Goal: Task Accomplishment & Management: Use online tool/utility

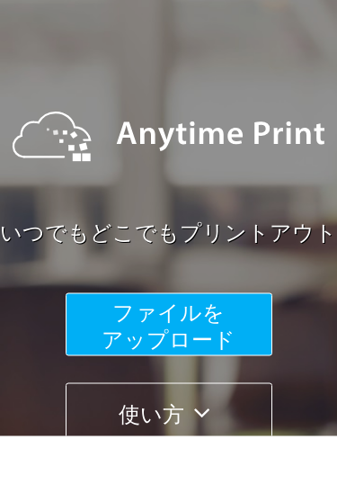
scroll to position [83, 0]
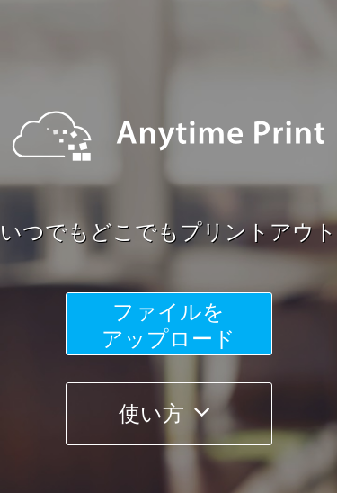
click at [225, 329] on span "ファイルを ​​アップロード" at bounding box center [169, 324] width 134 height 51
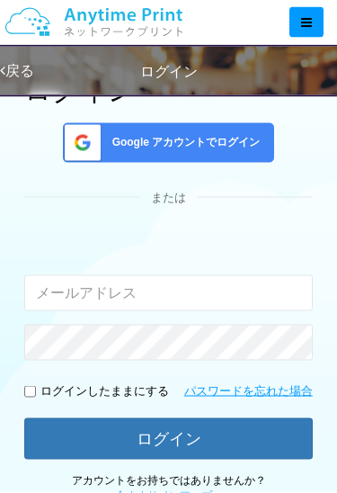
scroll to position [116, 0]
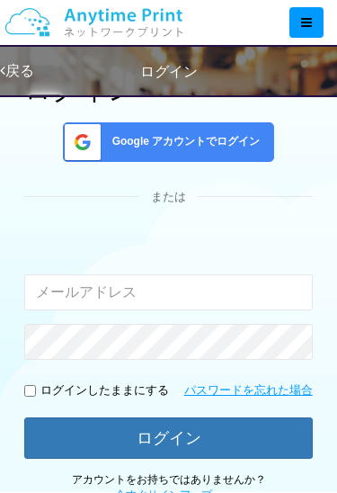
click at [216, 297] on input "email" at bounding box center [168, 292] width 289 height 36
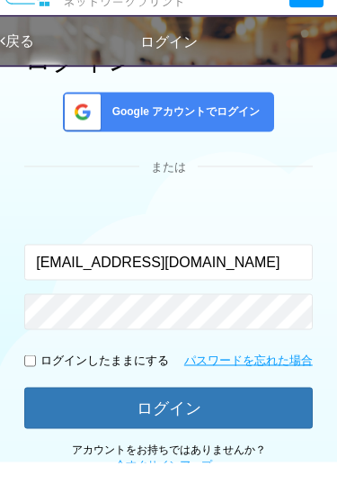
type input "[EMAIL_ADDRESS][DOMAIN_NAME]"
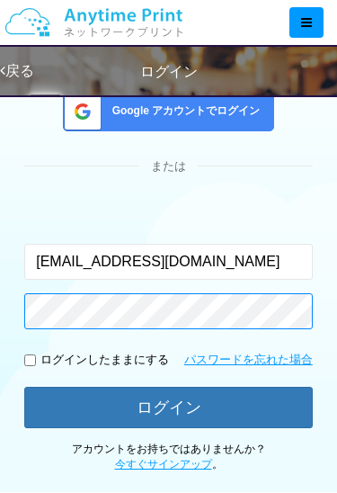
scroll to position [146, 0]
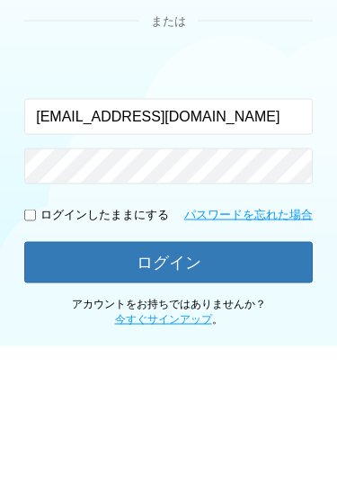
click at [229, 388] on button "ログイン" at bounding box center [168, 408] width 289 height 41
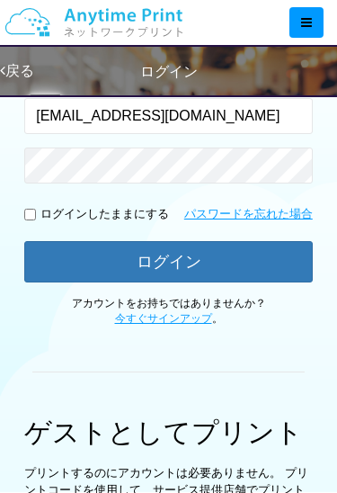
click at [28, 215] on input "checkbox" at bounding box center [30, 215] width 12 height 12
click at [231, 256] on button "ログイン" at bounding box center [168, 261] width 289 height 41
click at [250, 256] on button "ログイン" at bounding box center [168, 261] width 289 height 41
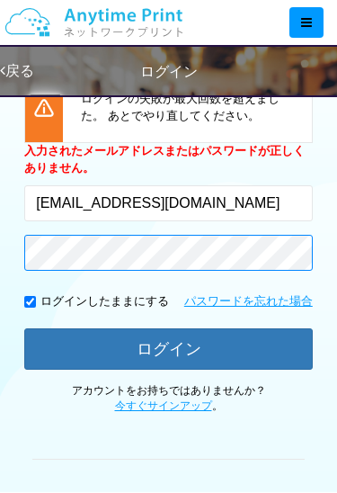
scroll to position [275, 0]
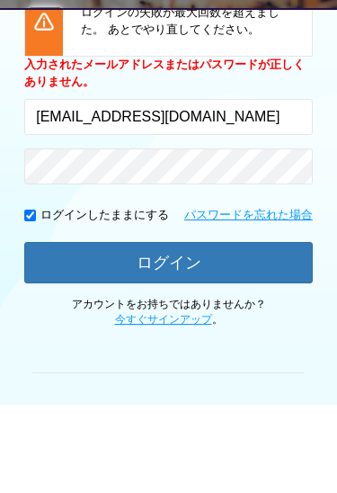
click at [27, 297] on input "checkbox" at bounding box center [30, 303] width 12 height 12
checkbox input "false"
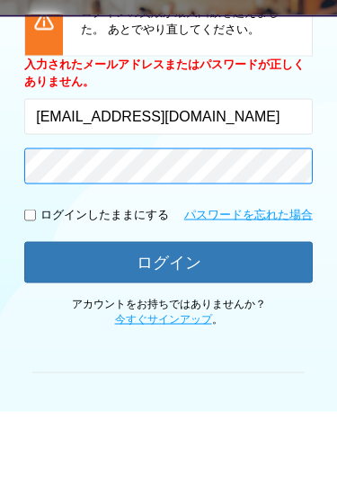
scroll to position [281, 0]
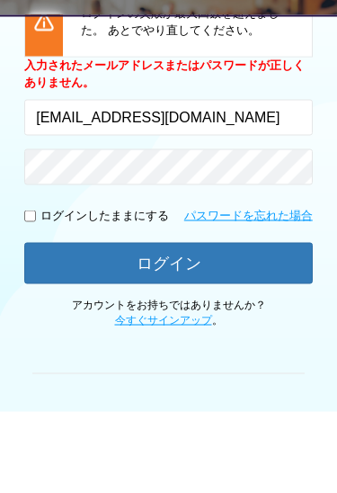
click at [234, 323] on button "ログイン" at bounding box center [168, 343] width 289 height 41
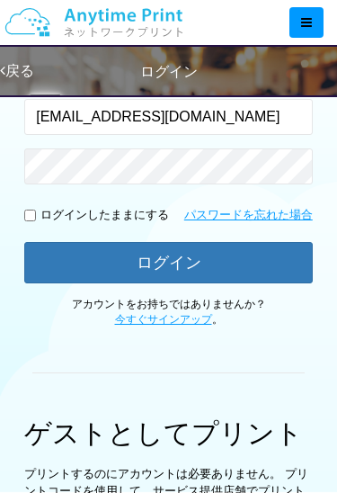
click at [279, 208] on link "パスワードを忘れた場合" at bounding box center [248, 215] width 129 height 17
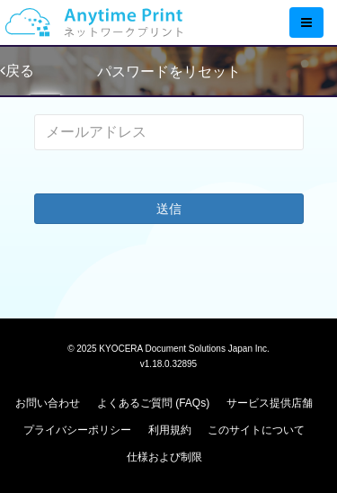
scroll to position [141, 0]
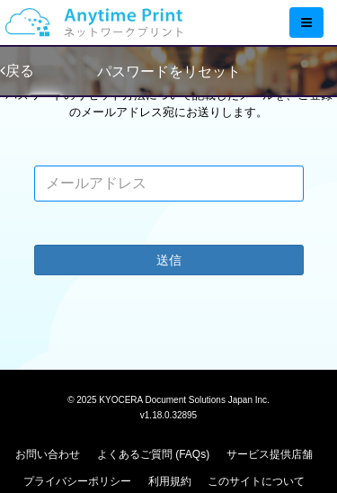
click at [214, 175] on input "email" at bounding box center [169, 183] width 270 height 36
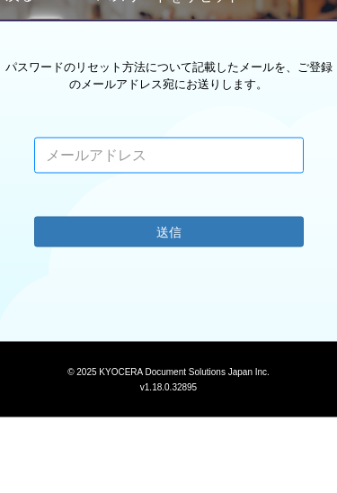
scroll to position [93, 0]
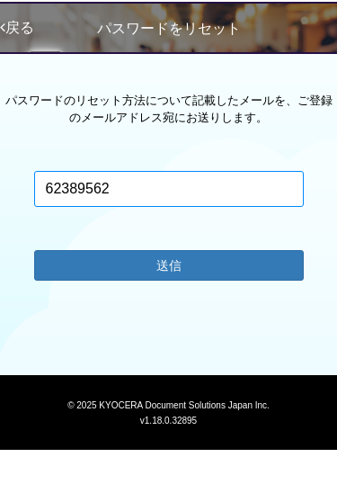
type input "62389562"
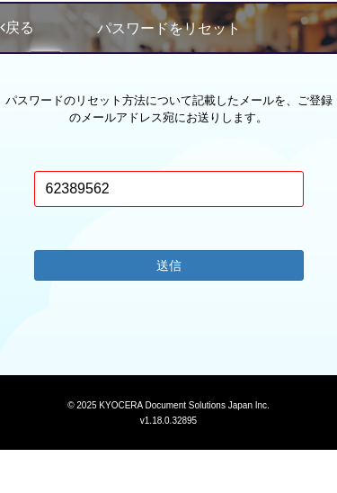
click at [223, 293] on button "送信" at bounding box center [169, 308] width 270 height 31
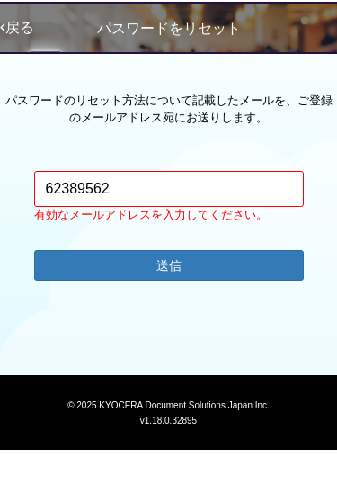
scroll to position [136, 0]
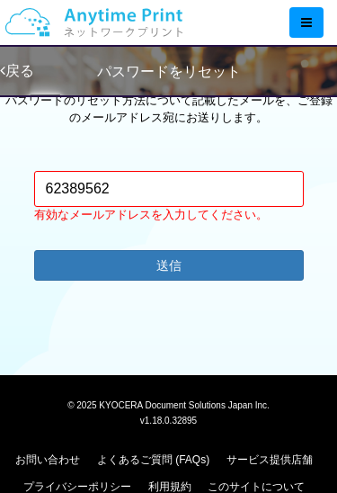
click at [227, 270] on button "送信" at bounding box center [169, 265] width 270 height 31
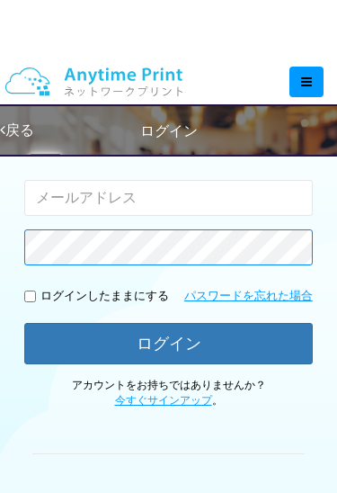
scroll to position [209, 0]
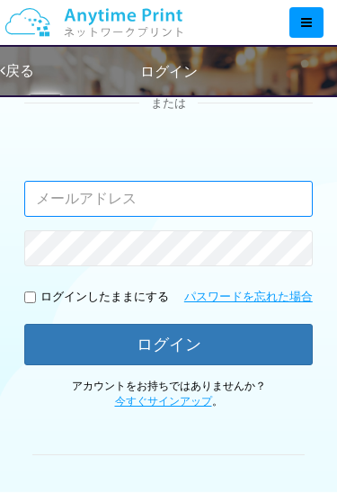
click at [195, 191] on input "email" at bounding box center [168, 199] width 289 height 36
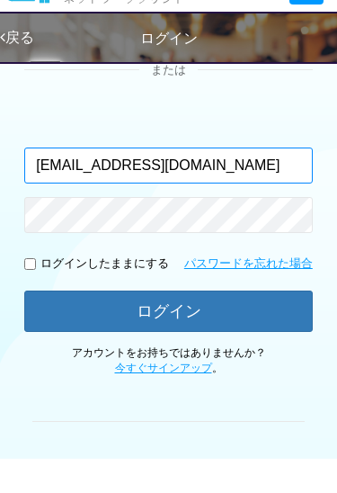
type input "musafykorea@gmail.com"
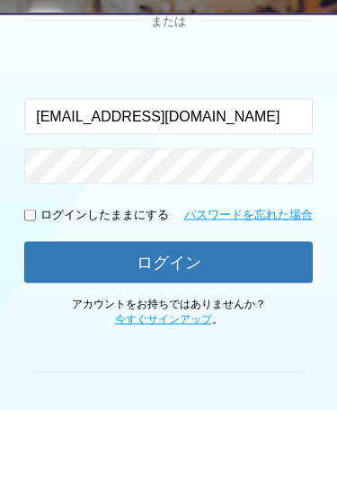
click at [236, 324] on button "ログイン" at bounding box center [168, 344] width 289 height 41
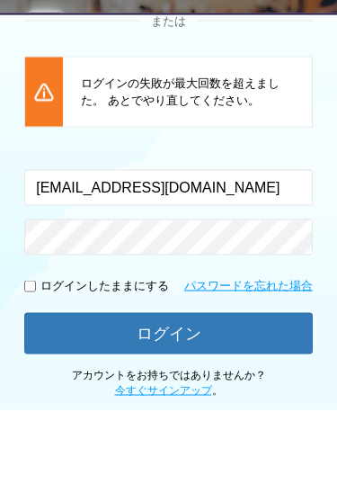
scroll to position [292, 0]
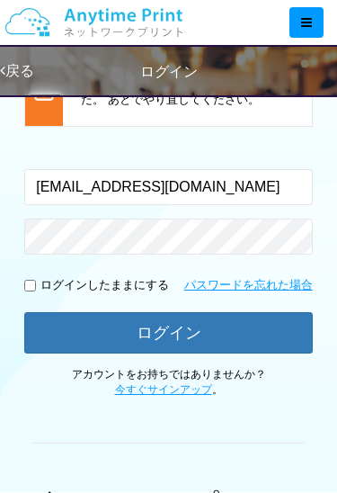
click at [221, 320] on button "ログイン" at bounding box center [168, 332] width 289 height 41
click at [36, 280] on input "checkbox" at bounding box center [30, 286] width 12 height 12
click at [30, 280] on input "checkbox" at bounding box center [30, 286] width 12 height 12
checkbox input "false"
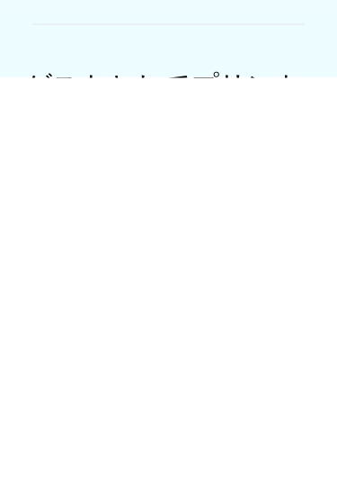
scroll to position [295, 0]
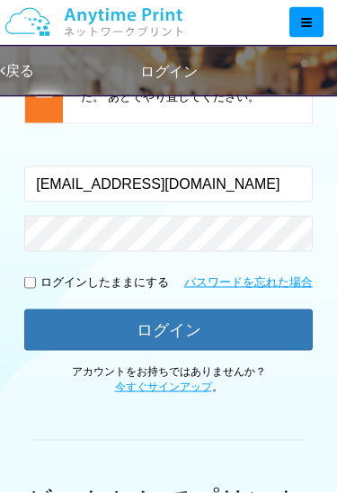
click at [245, 327] on button "ログイン" at bounding box center [168, 329] width 289 height 41
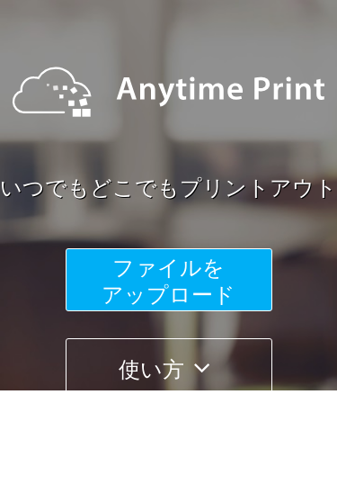
scroll to position [127, 0]
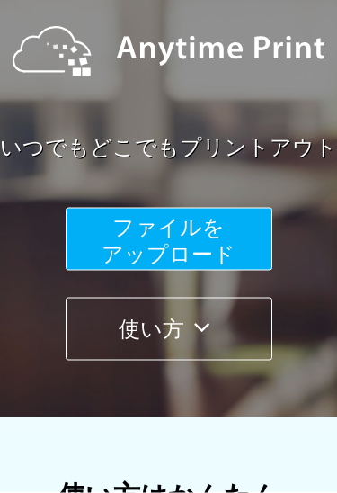
click at [218, 327] on icon at bounding box center [201, 327] width 35 height 27
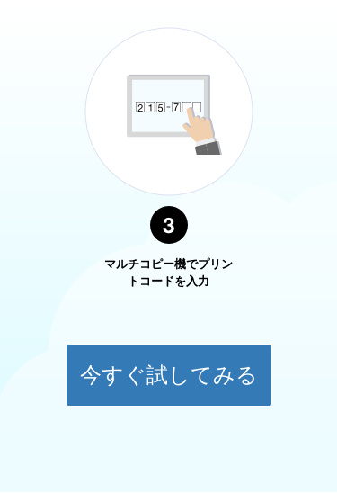
scroll to position [1282, 0]
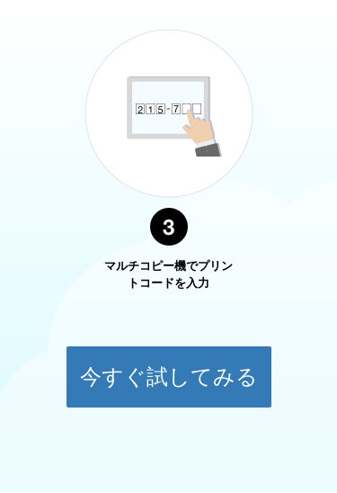
click at [233, 372] on button "今すぐ試してみる" at bounding box center [169, 376] width 207 height 63
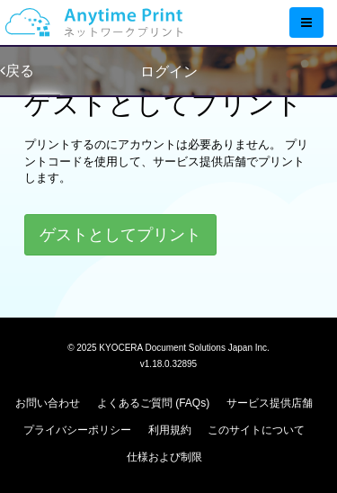
scroll to position [141, 0]
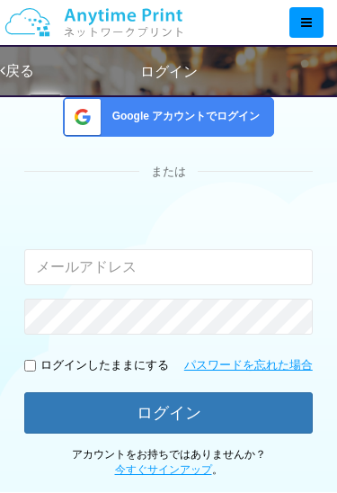
click at [225, 271] on input "email" at bounding box center [168, 267] width 289 height 36
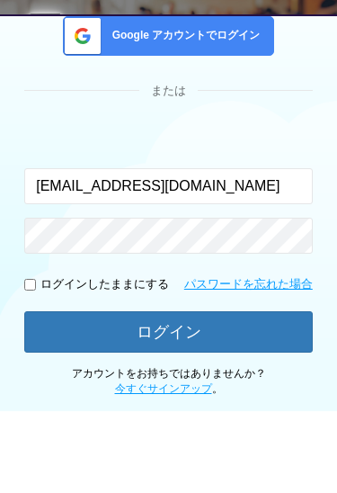
type input "musafykorea@gmail.com"
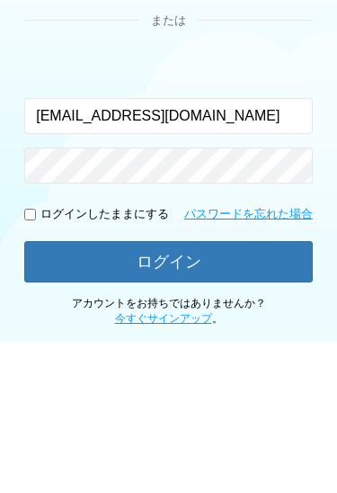
click at [35, 360] on input "checkbox" at bounding box center [30, 366] width 12 height 12
checkbox input "true"
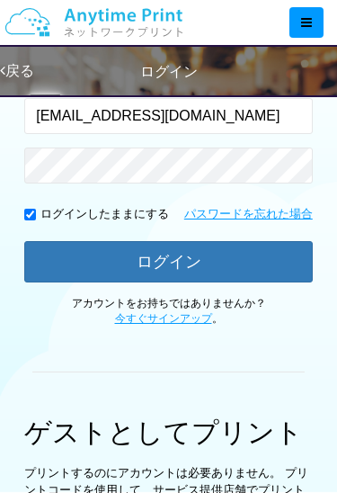
click at [243, 258] on button "ログイン" at bounding box center [168, 261] width 289 height 41
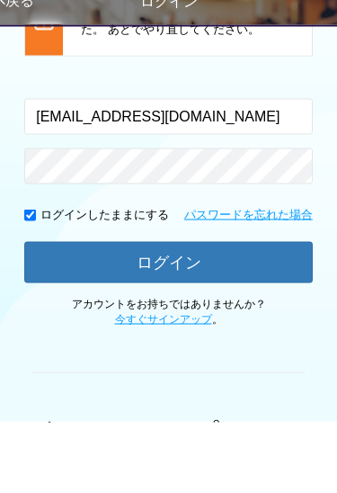
click at [275, 277] on link "パスワードを忘れた場合" at bounding box center [248, 285] width 129 height 17
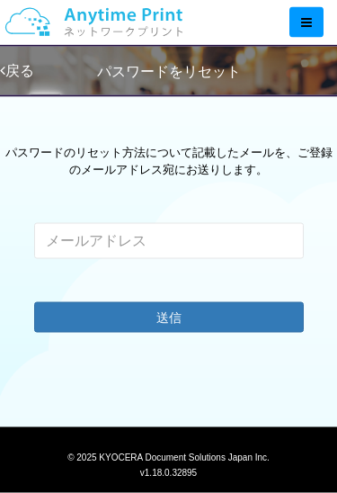
scroll to position [85, 0]
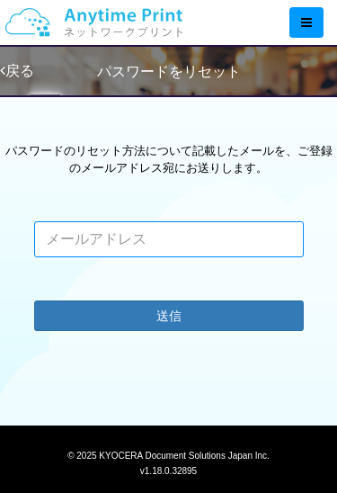
click at [231, 235] on input "email" at bounding box center [169, 239] width 270 height 36
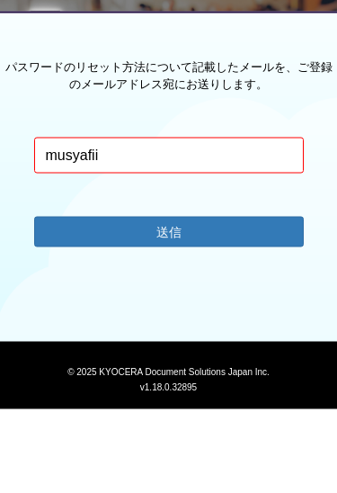
click at [222, 300] on button "送信" at bounding box center [169, 315] width 270 height 31
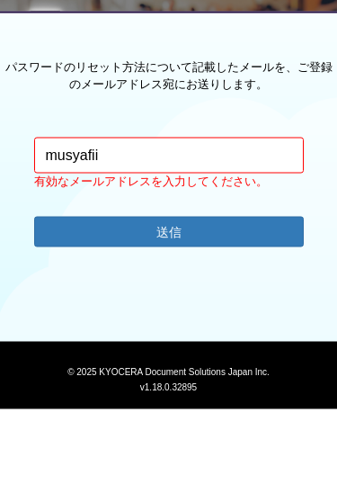
scroll to position [170, 0]
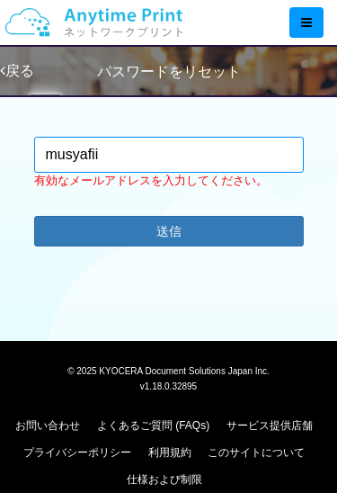
click at [230, 168] on input "musyafii" at bounding box center [169, 155] width 270 height 36
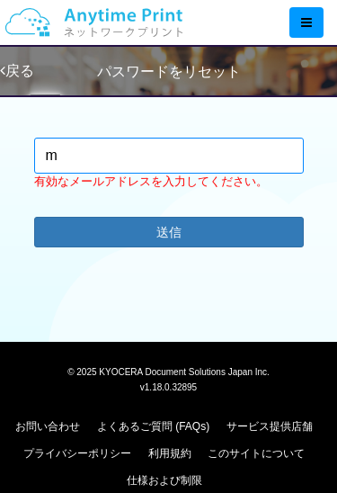
type input "musafykorea@gmail.com"
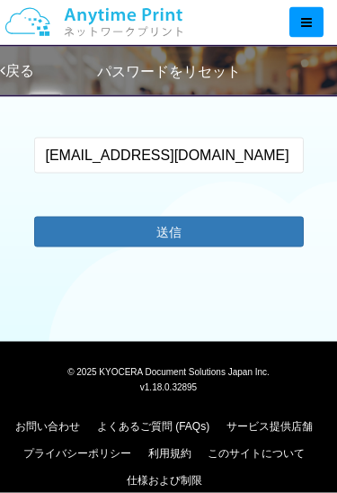
scroll to position [170, 0]
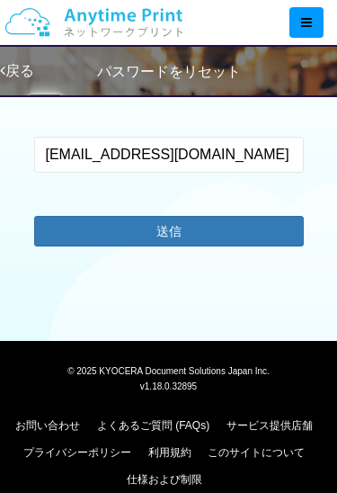
click at [227, 229] on button "送信" at bounding box center [169, 231] width 270 height 31
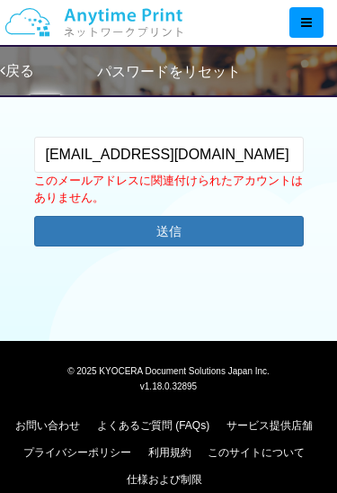
click at [206, 227] on button "送信" at bounding box center [169, 231] width 270 height 31
click at [218, 224] on button "送信" at bounding box center [169, 231] width 270 height 31
click at [224, 225] on button "送信" at bounding box center [169, 231] width 270 height 31
click at [222, 225] on button "送信" at bounding box center [169, 231] width 270 height 31
click at [83, 224] on button "送信" at bounding box center [169, 231] width 270 height 31
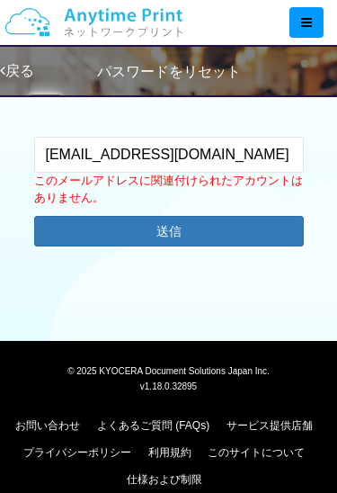
click at [65, 223] on button "送信" at bounding box center [169, 231] width 270 height 31
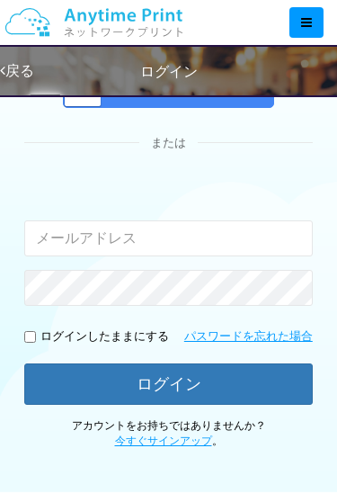
scroll to position [363, 0]
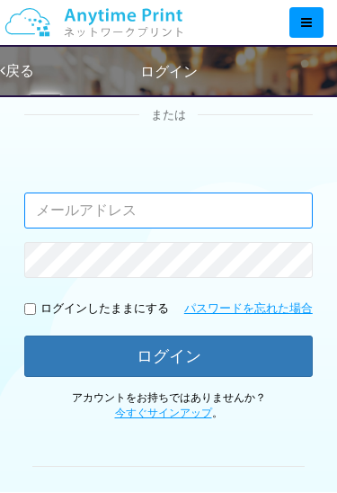
click at [67, 206] on input "email" at bounding box center [168, 210] width 289 height 36
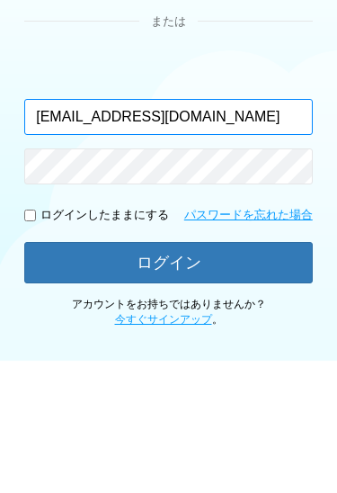
scroll to position [223, 0]
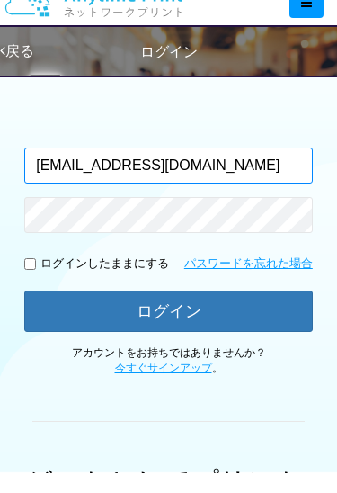
type input "musafykorea@gmail.com"
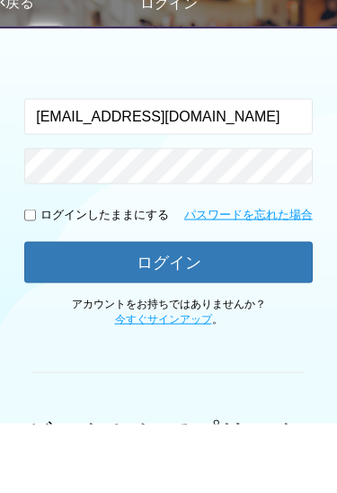
click at [78, 310] on button "ログイン" at bounding box center [168, 330] width 289 height 41
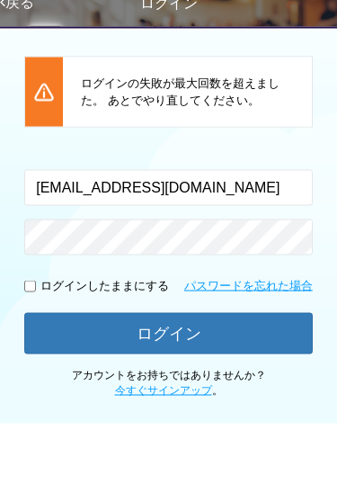
scroll to position [292, 0]
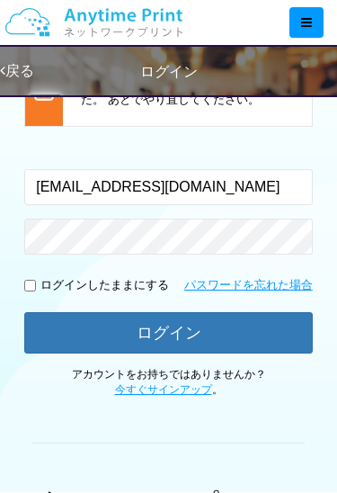
click at [235, 327] on button "ログイン" at bounding box center [168, 332] width 289 height 41
click at [246, 281] on link "パスワードを忘れた場合" at bounding box center [248, 285] width 129 height 17
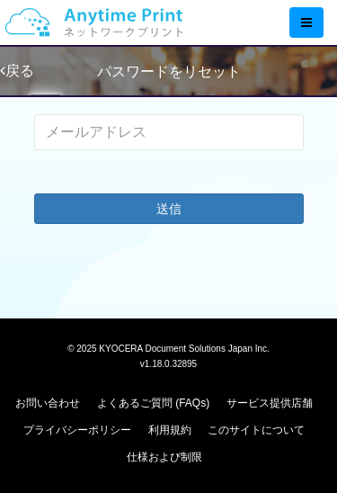
scroll to position [210, 0]
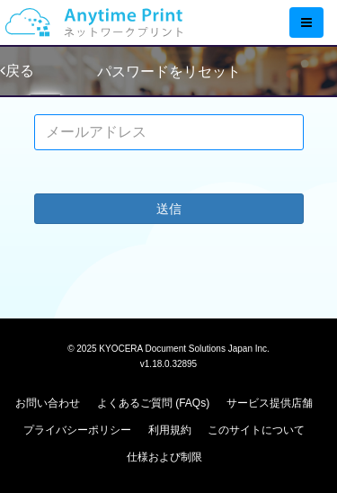
click at [61, 116] on input "email" at bounding box center [169, 132] width 270 height 36
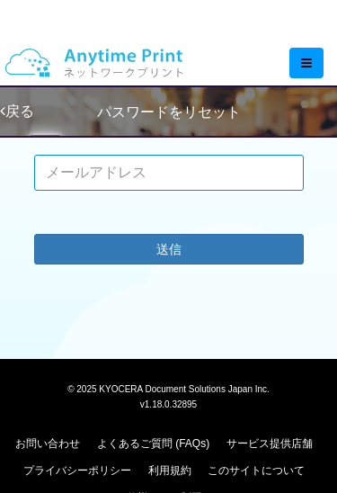
scroll to position [169, 0]
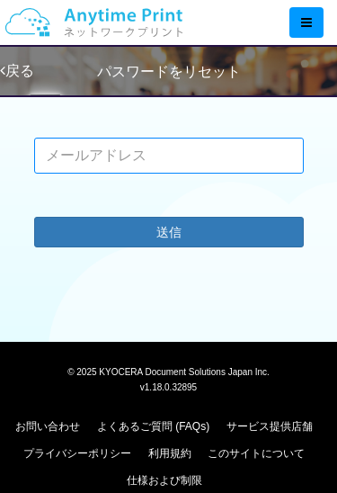
type input "musafykorea@gmail.com"
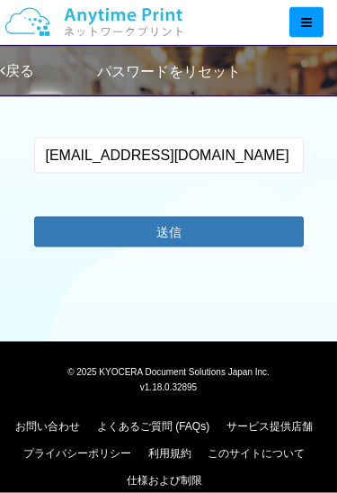
scroll to position [170, 0]
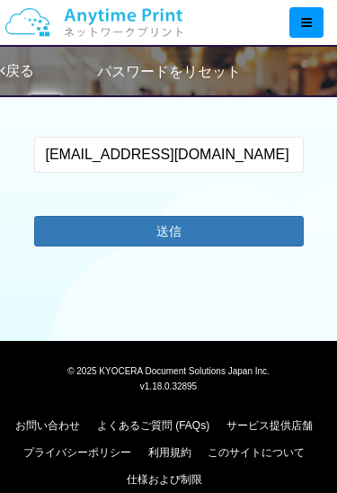
click at [80, 227] on button "送信" at bounding box center [169, 231] width 270 height 31
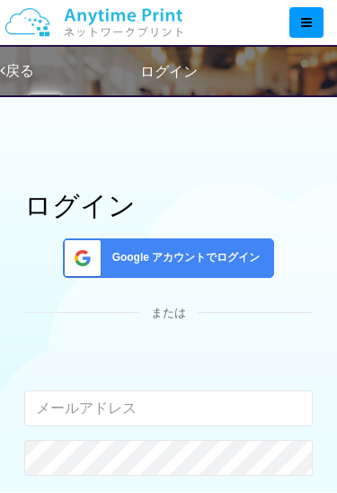
click at [299, 4] on div at bounding box center [174, 22] width 326 height 45
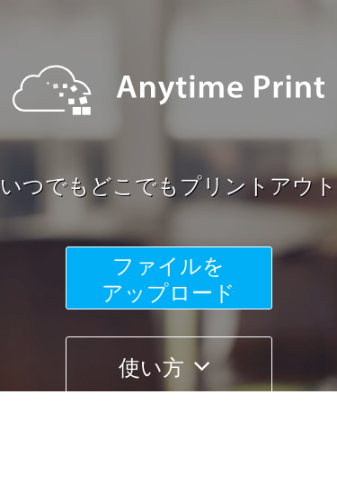
scroll to position [129, 0]
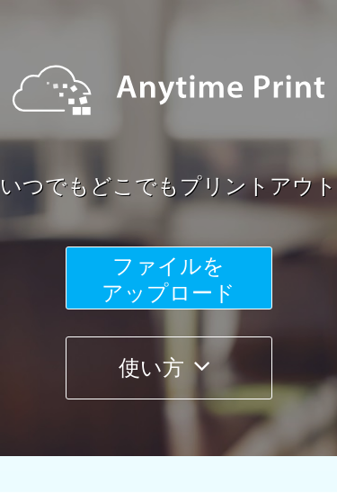
click at [107, 272] on button "ファイルを ​​アップロード" at bounding box center [169, 277] width 207 height 63
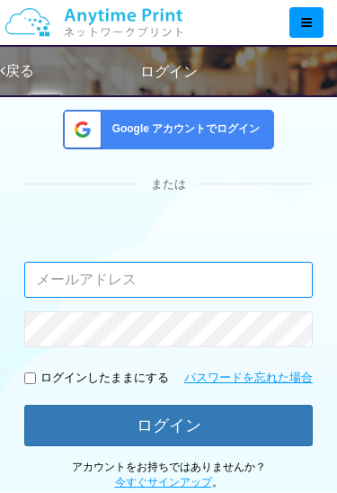
click at [63, 271] on input "email" at bounding box center [168, 280] width 289 height 36
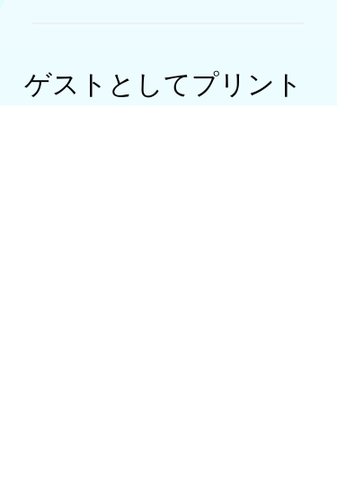
scroll to position [253, 0]
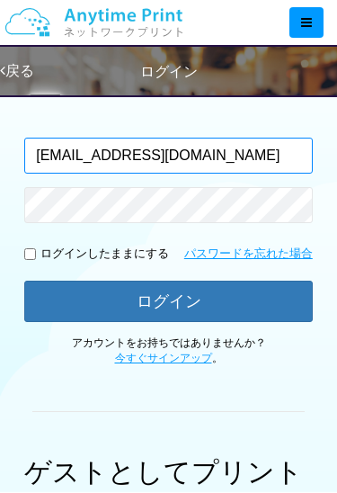
type input "musafykorea@gmail.com"
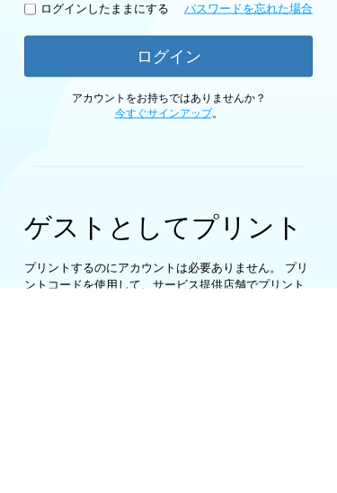
click at [134, 311] on link "今すぐサインアップ" at bounding box center [163, 317] width 97 height 13
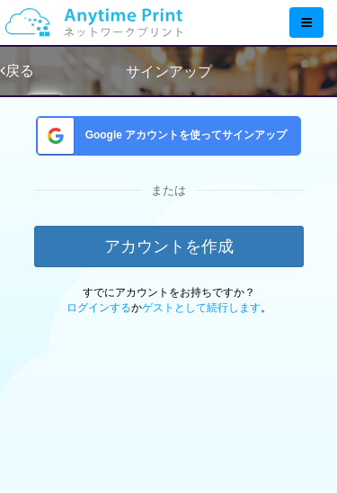
click at [120, 123] on div "Google アカウントを使ってサインアップ" at bounding box center [168, 136] width 265 height 40
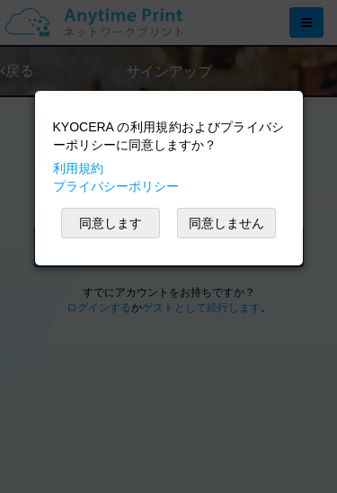
click at [106, 215] on button "同意します" at bounding box center [110, 223] width 99 height 31
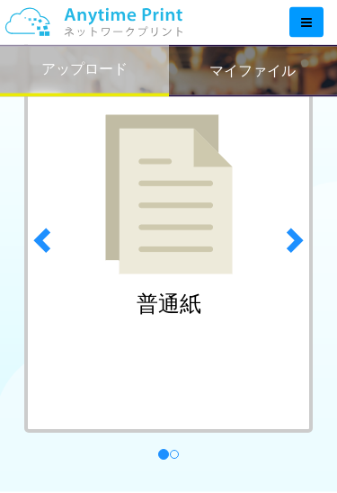
scroll to position [209, 0]
click at [158, 300] on h2 "普通紙" at bounding box center [169, 303] width 65 height 23
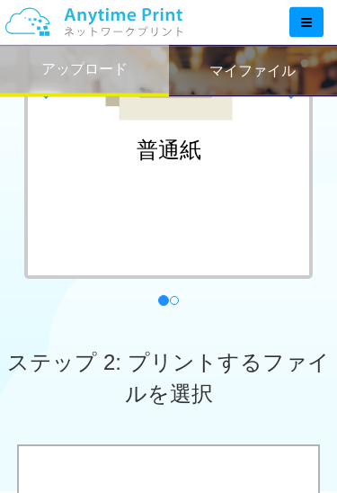
scroll to position [363, 0]
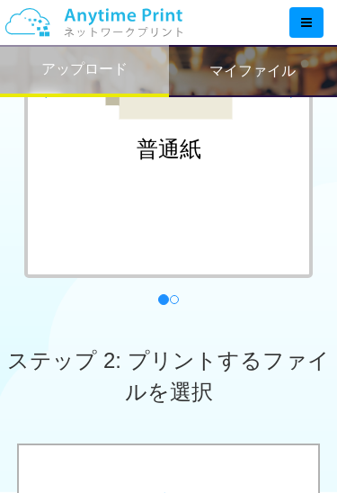
click at [242, 361] on span "ステップ 2: プリントするファイルを選択" at bounding box center [168, 375] width 322 height 55
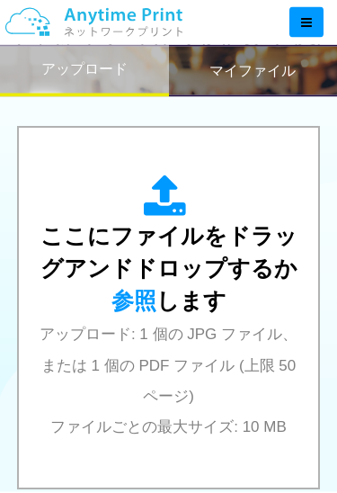
scroll to position [681, 0]
click at [153, 235] on span "ここにファイルをドラッグアンドドロップするか 参照 します" at bounding box center [168, 267] width 257 height 89
click at [209, 339] on span "アップロード: 1 個の JPG ファイル、または 1 個の PDF ファイル (上限 50 ページ) ファイルごとの最大サイズ: 10 MB" at bounding box center [169, 380] width 258 height 110
click at [220, 384] on div "ここにファイルをドラッグアンドドロップするか 参照 します アップロード: 1 個の JPG ファイル、または 1 個の PDF ファイル (上限 50 ペー…" at bounding box center [169, 307] width 264 height 266
click at [218, 349] on div "ここにファイルをドラッグアンドドロップするか 参照 します アップロード: 1 個の JPG ファイル、または 1 個の PDF ファイル (上限 50 ペー…" at bounding box center [169, 307] width 264 height 266
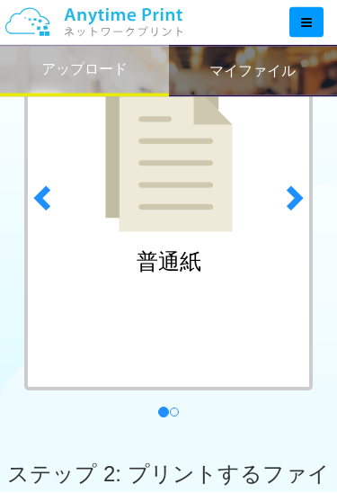
scroll to position [250, 0]
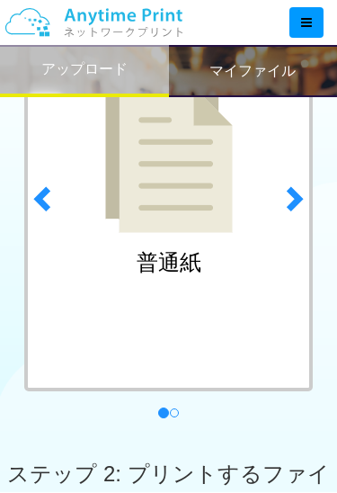
click at [293, 192] on span at bounding box center [293, 197] width 27 height 27
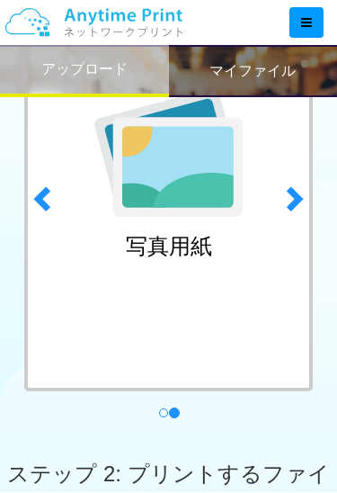
click at [48, 196] on span at bounding box center [44, 197] width 27 height 27
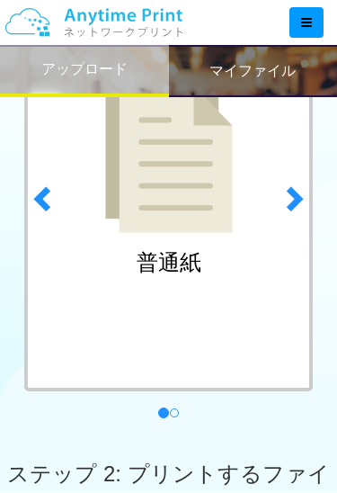
click at [134, 251] on div "普通紙" at bounding box center [168, 177] width 289 height 427
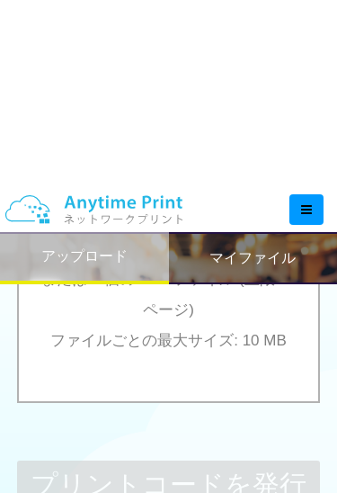
scroll to position [767, 0]
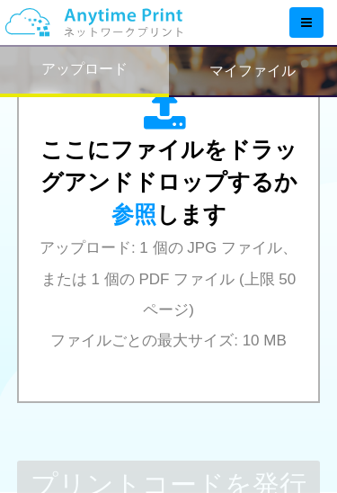
click at [140, 221] on span "参照" at bounding box center [133, 213] width 45 height 25
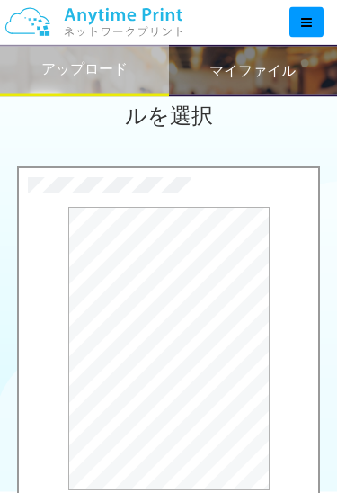
scroll to position [640, 0]
click at [0, 0] on button "プレビュー" at bounding box center [0, 0] width 0 height 0
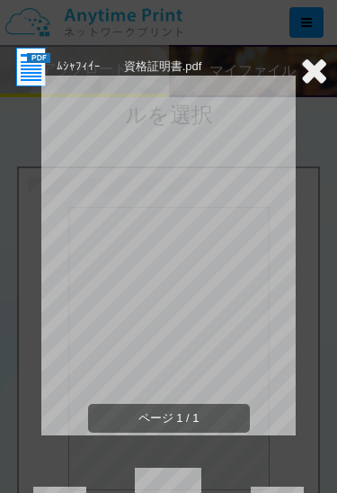
scroll to position [0, 0]
click at [29, 65] on img at bounding box center [31, 67] width 44 height 44
click at [203, 411] on span "ページ 1 / 1" at bounding box center [169, 419] width 162 height 30
click at [313, 68] on icon at bounding box center [314, 70] width 28 height 36
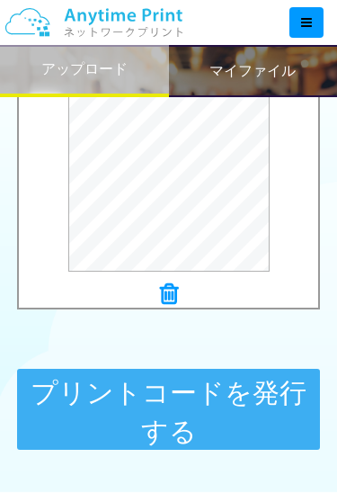
scroll to position [857, 0]
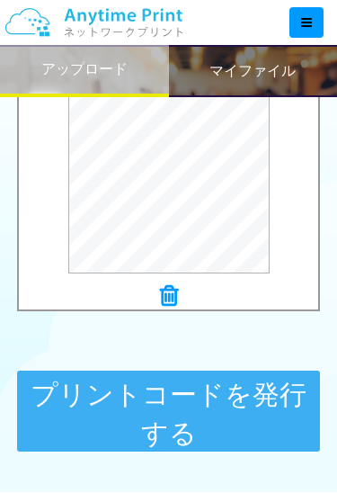
click at [238, 401] on button "プリントコードを発行する" at bounding box center [169, 410] width 304 height 81
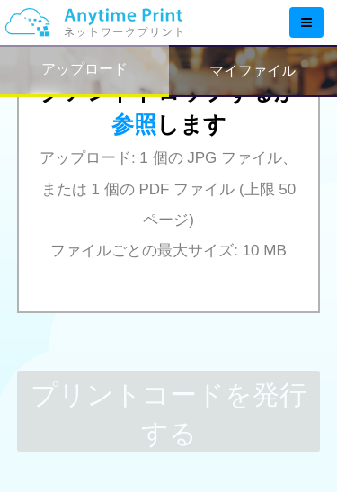
scroll to position [0, 0]
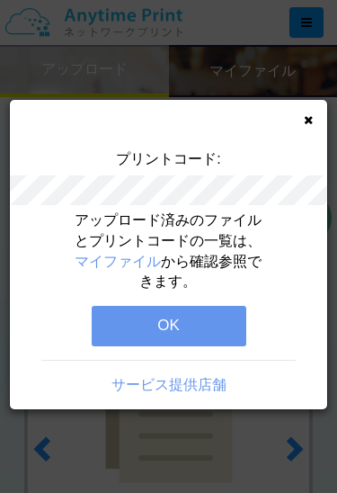
click at [175, 324] on button "OK" at bounding box center [169, 326] width 155 height 40
